Goal: Information Seeking & Learning: Learn about a topic

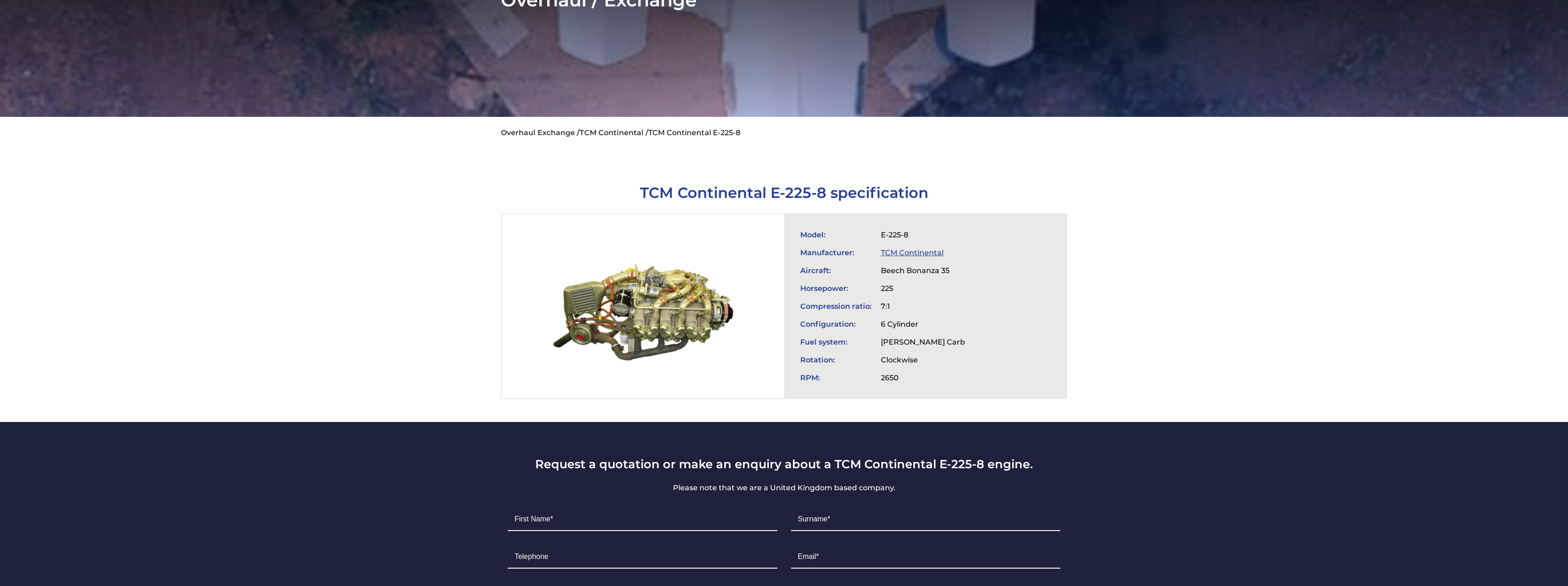
scroll to position [320, 0]
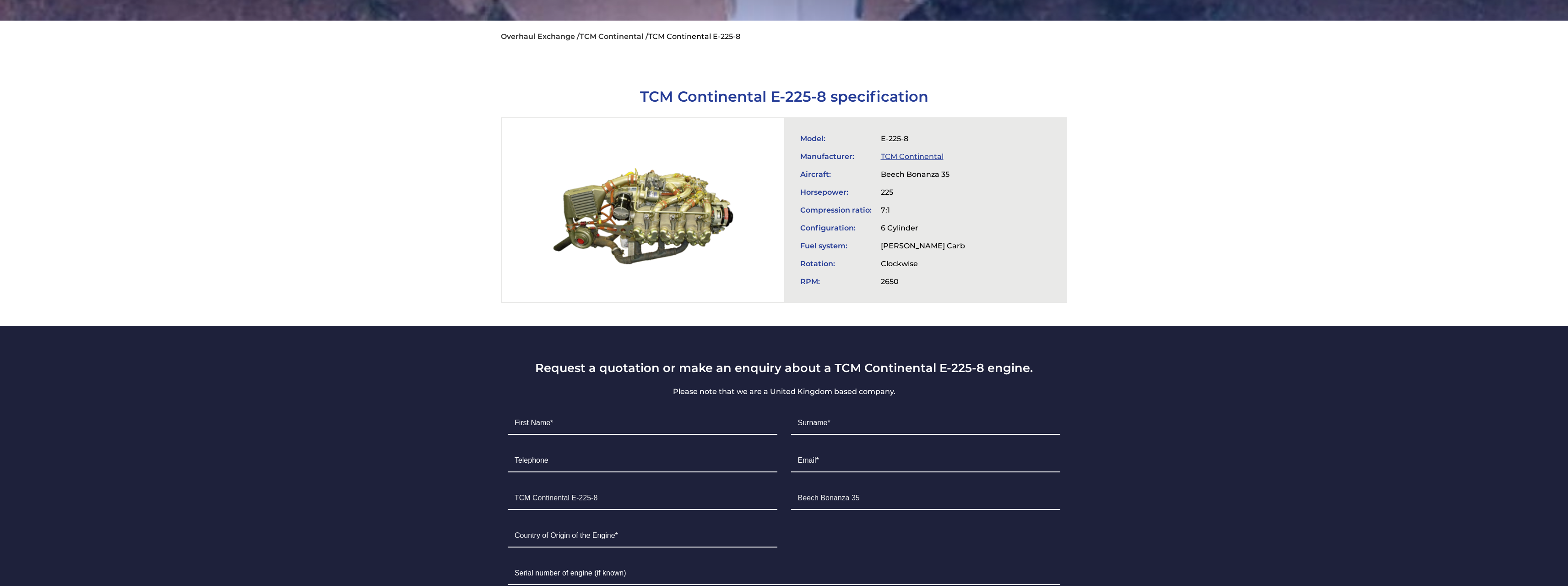
click at [883, 183] on td "225" at bounding box center [923, 192] width 93 height 18
drag, startPoint x: 880, startPoint y: 176, endPoint x: 903, endPoint y: 175, distance: 23.0
click at [882, 183] on td "225" at bounding box center [923, 192] width 93 height 18
click at [914, 183] on td "225" at bounding box center [923, 192] width 93 height 18
drag, startPoint x: 878, startPoint y: 171, endPoint x: 922, endPoint y: 177, distance: 44.4
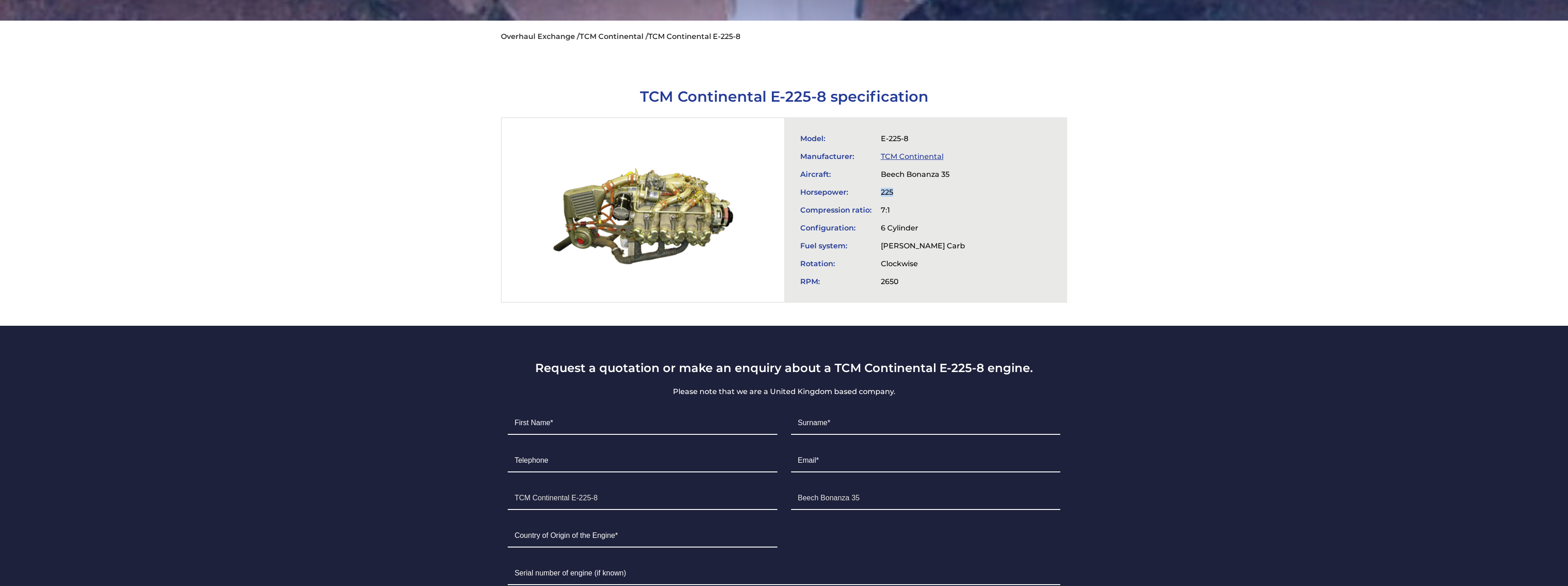
click at [922, 183] on td "225" at bounding box center [923, 192] width 93 height 18
drag, startPoint x: 898, startPoint y: 227, endPoint x: 989, endPoint y: 225, distance: 91.0
click at [989, 225] on div "Model: E-225-8 Manufacturer: TCM Continental Aircraft: Beech Bonanza 35 Horsepo…" at bounding box center [925, 210] width 282 height 184
click at [988, 225] on div "Model: E-225-8 Manufacturer: TCM Continental Aircraft: Beech Bonanza 35 Horsepo…" at bounding box center [925, 210] width 282 height 184
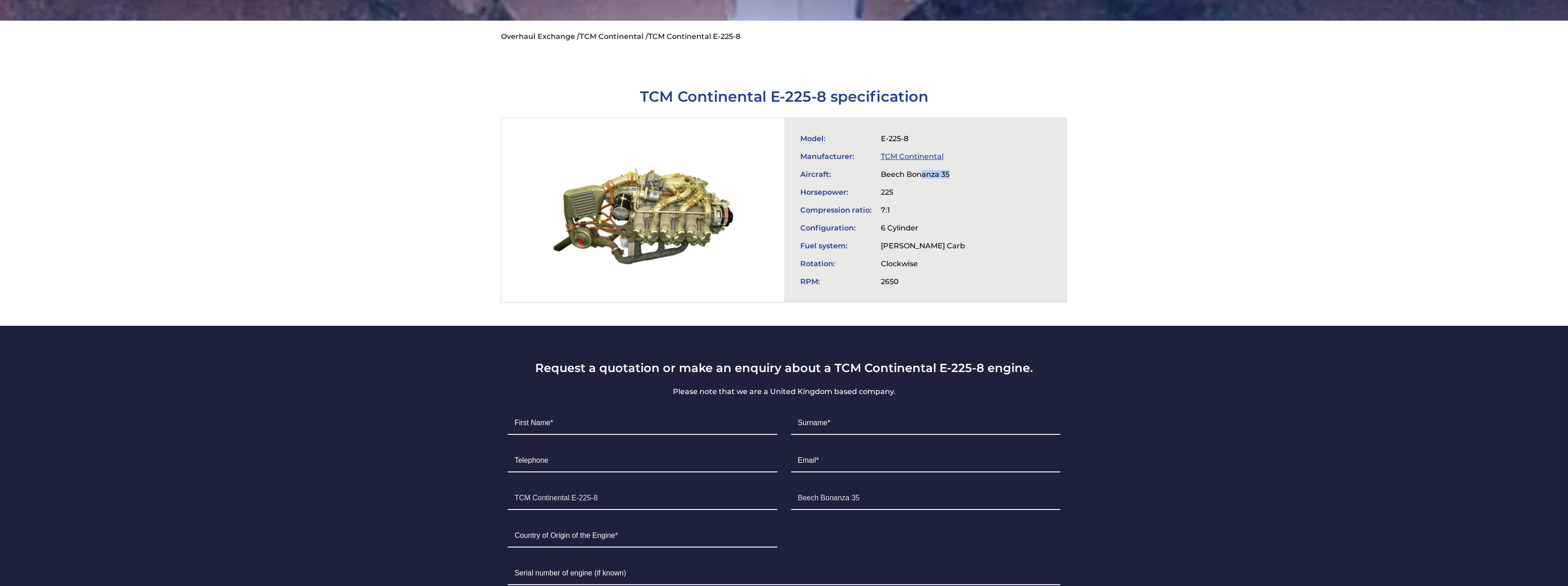
drag, startPoint x: 928, startPoint y: 156, endPoint x: 973, endPoint y: 157, distance: 45.0
click at [970, 166] on td "Beech Bonanza 35" at bounding box center [923, 174] width 93 height 18
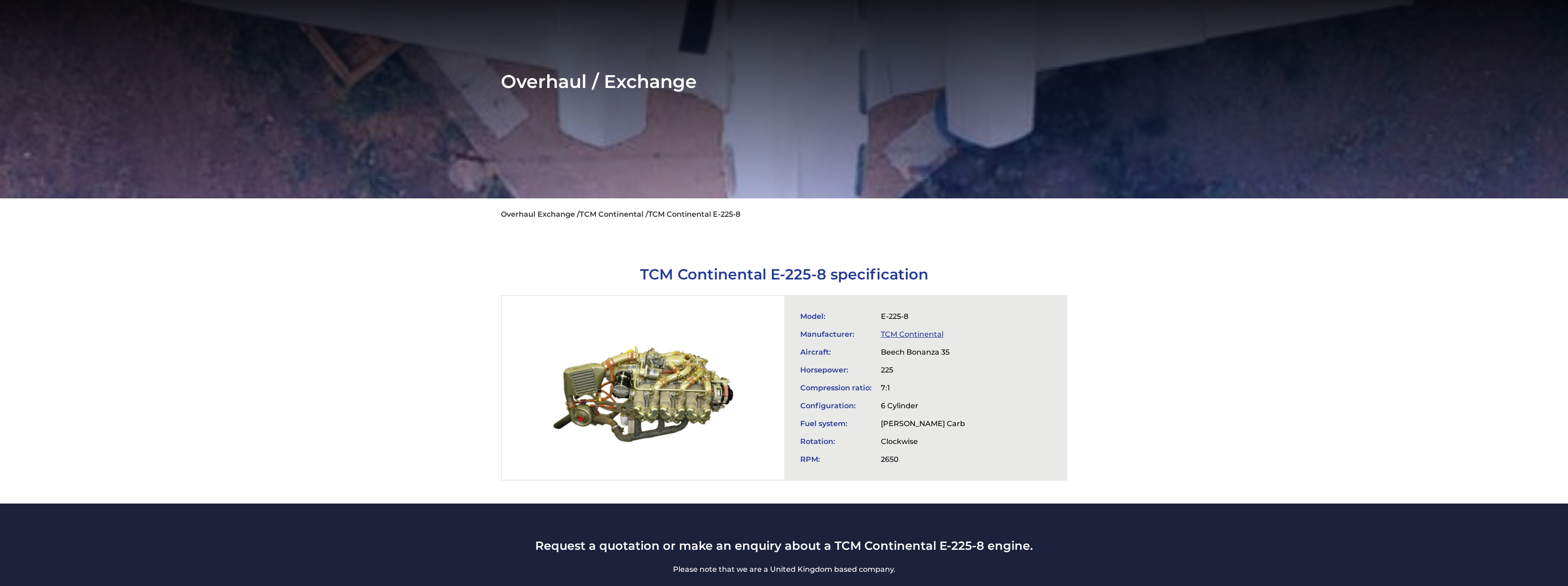
scroll to position [0, 0]
